Goal: Find specific page/section

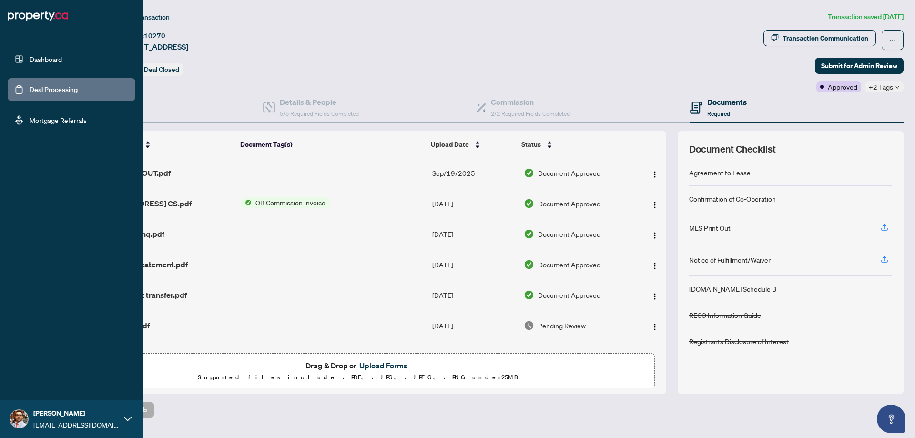
click at [30, 88] on link "Deal Processing" at bounding box center [54, 89] width 48 height 9
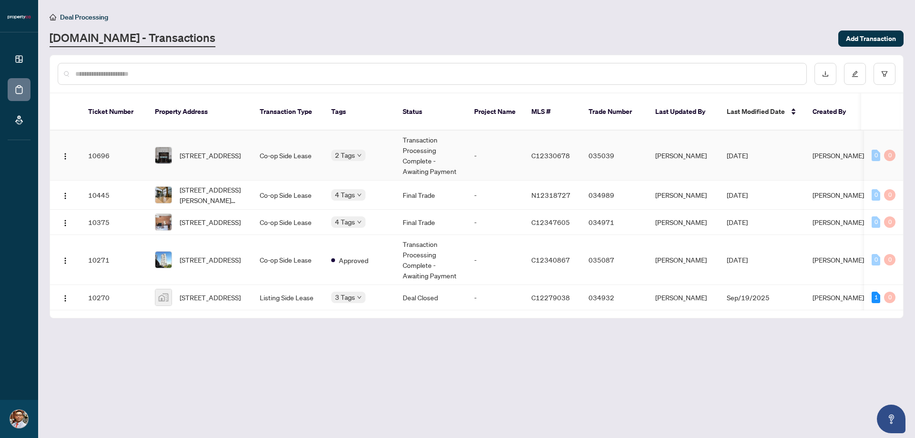
click at [474, 144] on td "-" at bounding box center [495, 156] width 57 height 50
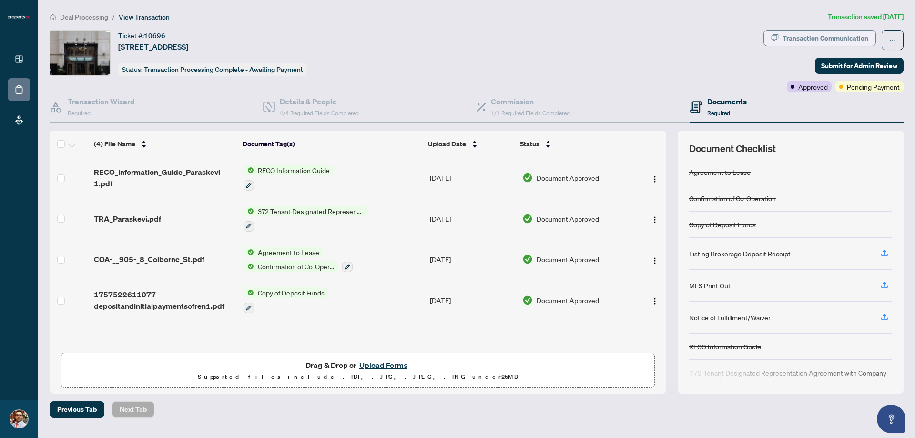
click at [843, 32] on div "Transaction Communication" at bounding box center [826, 38] width 86 height 15
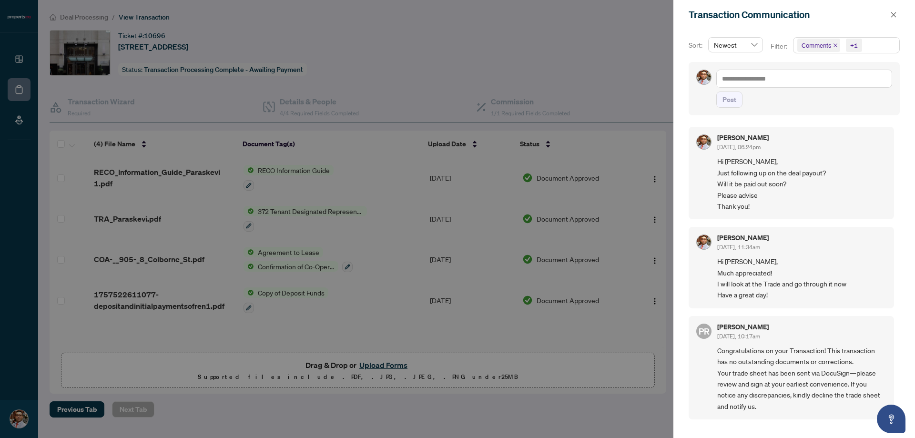
click at [641, 49] on div at bounding box center [457, 219] width 915 height 438
click at [900, 20] on span at bounding box center [894, 14] width 12 height 11
click at [893, 16] on icon "close" at bounding box center [894, 14] width 5 height 5
